Goal: Navigation & Orientation: Find specific page/section

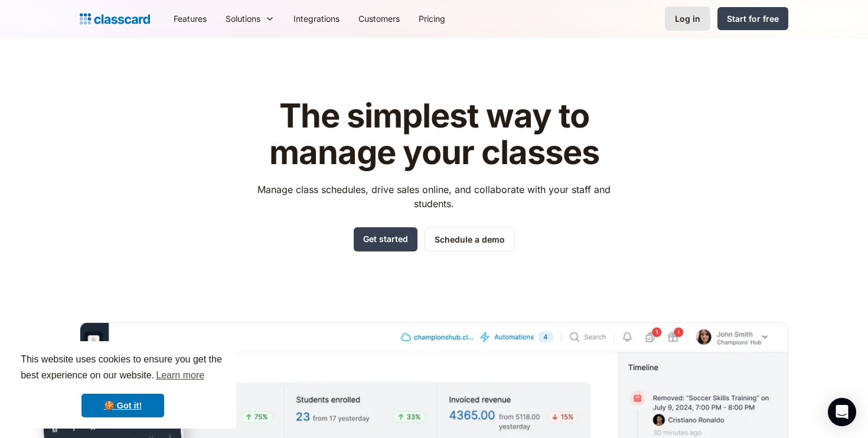
click at [698, 26] on link "Log in" at bounding box center [687, 18] width 45 height 24
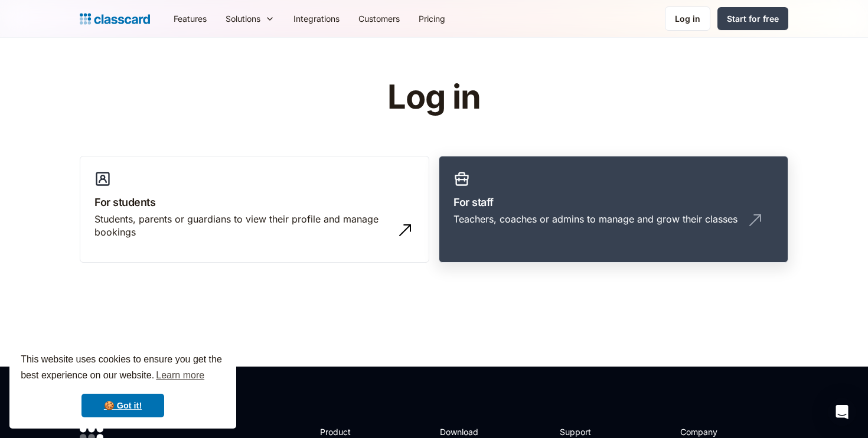
click at [562, 201] on h3 "For staff" at bounding box center [613, 202] width 320 height 16
